Goal: Task Accomplishment & Management: Use online tool/utility

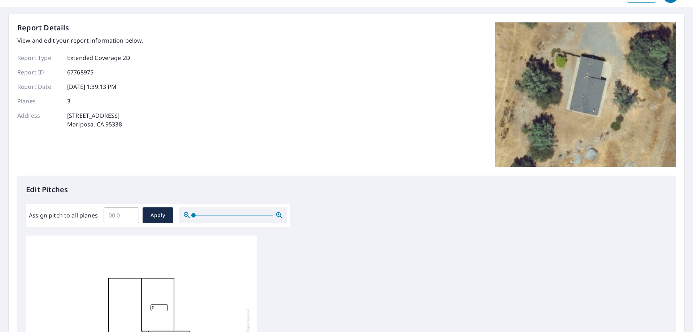
scroll to position [36, 0]
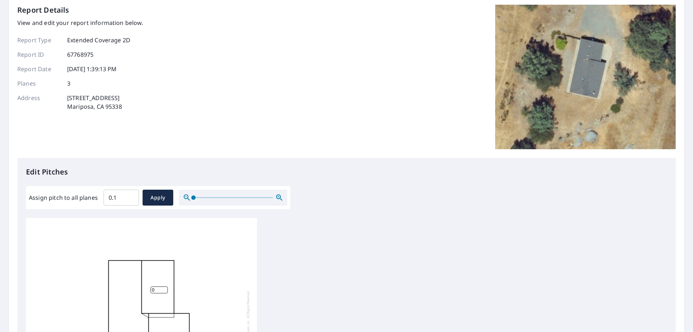
click at [131, 196] on input "0.1" at bounding box center [121, 197] width 35 height 20
click at [131, 196] on input "0.2" at bounding box center [121, 197] width 35 height 20
click at [131, 196] on input "0.3" at bounding box center [121, 197] width 35 height 20
click at [131, 196] on input "0.4" at bounding box center [121, 197] width 35 height 20
click at [131, 196] on input "0.5" at bounding box center [121, 197] width 35 height 20
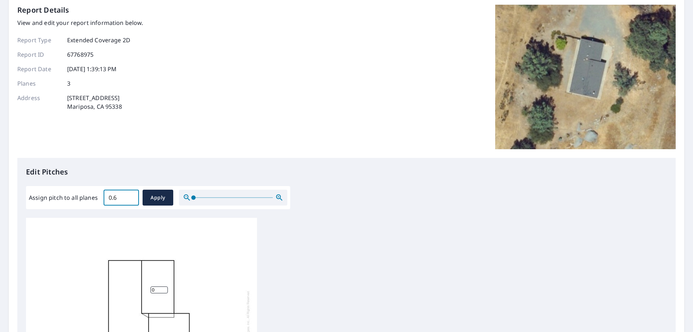
click at [131, 196] on input "0.6" at bounding box center [121, 197] width 35 height 20
click at [131, 196] on input "0.7" at bounding box center [121, 197] width 35 height 20
click at [131, 196] on input "0.8" at bounding box center [121, 197] width 35 height 20
click at [131, 196] on input "0.9" at bounding box center [121, 197] width 35 height 20
click at [131, 196] on input "1" at bounding box center [121, 197] width 35 height 20
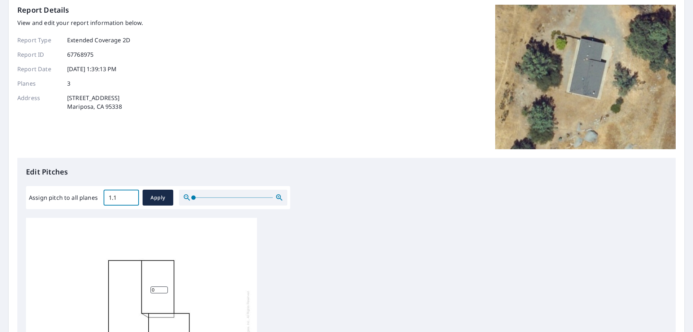
click at [131, 196] on input "1.1" at bounding box center [121, 197] width 35 height 20
click at [131, 196] on input "1.2" at bounding box center [121, 197] width 35 height 20
click at [131, 196] on input "1.3" at bounding box center [121, 197] width 35 height 20
click at [131, 196] on input "1.4" at bounding box center [121, 197] width 35 height 20
click at [131, 196] on input "1.5" at bounding box center [121, 197] width 35 height 20
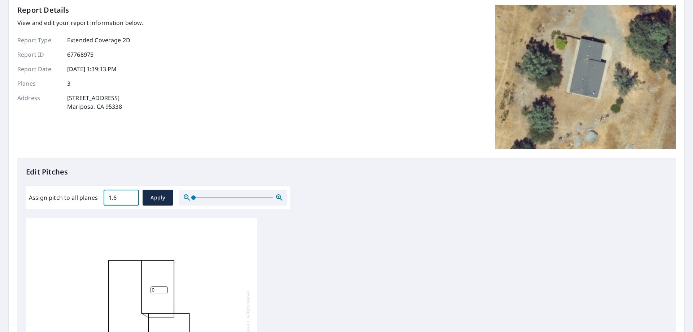
click at [131, 196] on input "1.6" at bounding box center [121, 197] width 35 height 20
click at [131, 196] on input "1.7" at bounding box center [121, 197] width 35 height 20
click at [131, 196] on input "1.8" at bounding box center [121, 197] width 35 height 20
click at [131, 196] on input "1.9" at bounding box center [121, 197] width 35 height 20
click at [131, 196] on input "2" at bounding box center [121, 197] width 35 height 20
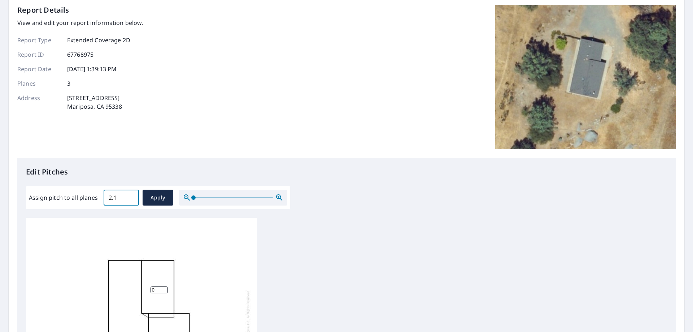
click at [131, 196] on input "2.1" at bounding box center [121, 197] width 35 height 20
click at [131, 196] on input "2.2" at bounding box center [121, 197] width 35 height 20
click at [131, 196] on input "2.3" at bounding box center [121, 197] width 35 height 20
click at [131, 196] on input "2.4" at bounding box center [121, 197] width 35 height 20
click at [131, 196] on input "2.5" at bounding box center [121, 197] width 35 height 20
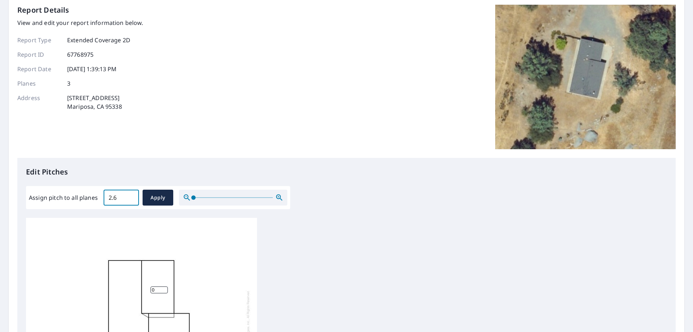
click at [131, 196] on input "2.6" at bounding box center [121, 197] width 35 height 20
click at [131, 196] on input "2.7" at bounding box center [121, 197] width 35 height 20
click at [131, 196] on input "2.8" at bounding box center [121, 197] width 35 height 20
click at [131, 196] on input "2.9" at bounding box center [121, 197] width 35 height 20
click at [131, 196] on input "3" at bounding box center [121, 197] width 35 height 20
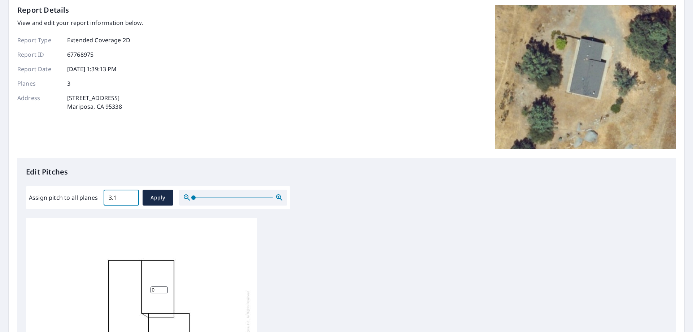
click at [131, 196] on input "3.1" at bounding box center [121, 197] width 35 height 20
click at [131, 196] on input "3.2" at bounding box center [121, 197] width 35 height 20
click at [131, 196] on input "3.3" at bounding box center [121, 197] width 35 height 20
click at [131, 196] on input "3.4" at bounding box center [121, 197] width 35 height 20
click at [131, 196] on input "3.5" at bounding box center [121, 197] width 35 height 20
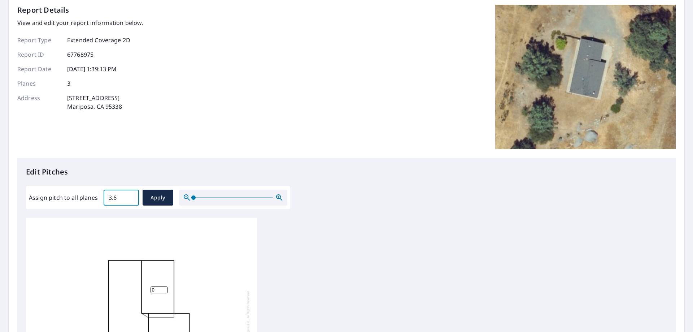
click at [131, 196] on input "3.6" at bounding box center [121, 197] width 35 height 20
click at [131, 196] on input "3.7" at bounding box center [121, 197] width 35 height 20
click at [131, 196] on input "3.8" at bounding box center [121, 197] width 35 height 20
click at [131, 196] on input "3.9" at bounding box center [121, 197] width 35 height 20
type input "4"
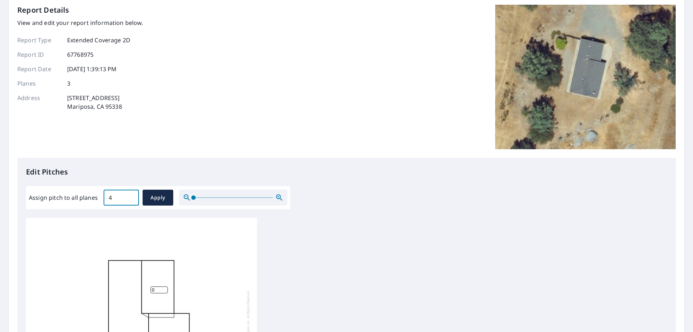
click at [131, 196] on input "4" at bounding box center [121, 197] width 35 height 20
click at [152, 202] on span "Apply" at bounding box center [157, 197] width 19 height 9
type input "4"
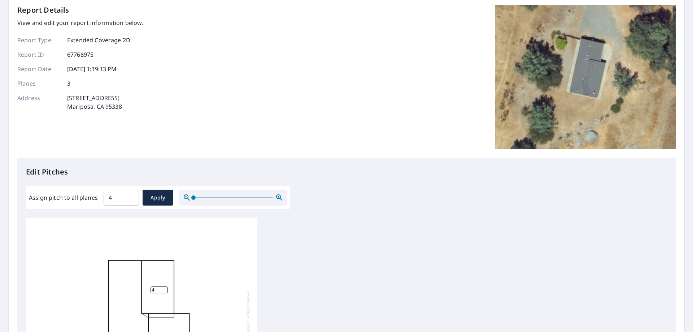
drag, startPoint x: 152, startPoint y: 202, endPoint x: 134, endPoint y: 172, distance: 35.0
click at [134, 172] on p "Edit Pitches" at bounding box center [346, 171] width 641 height 11
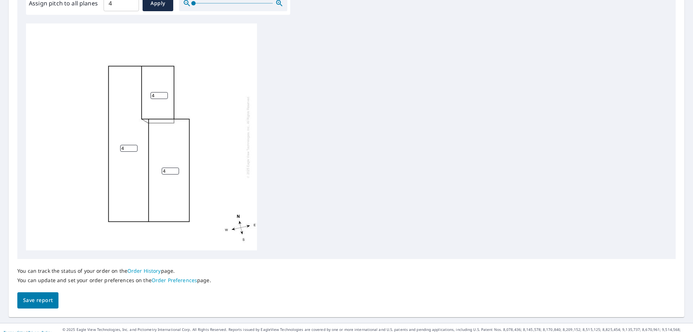
scroll to position [240, 0]
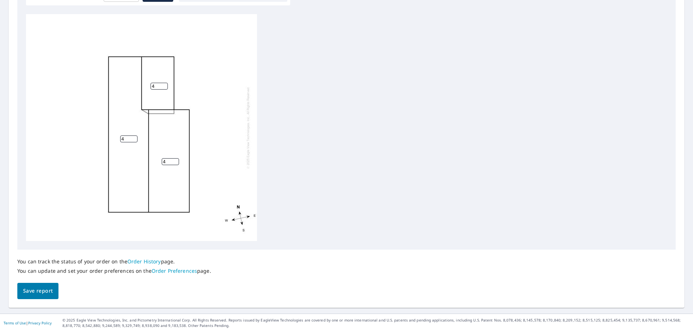
click at [52, 293] on span "Save report" at bounding box center [38, 290] width 30 height 9
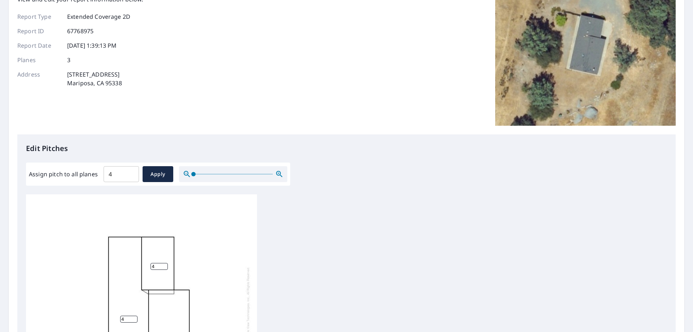
scroll to position [0, 0]
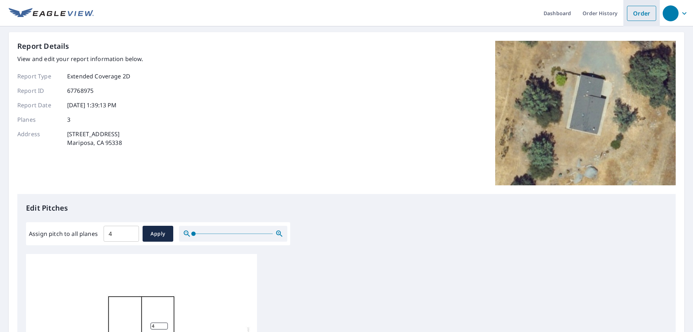
click at [629, 13] on link "Order" at bounding box center [641, 13] width 29 height 15
